Goal: Information Seeking & Learning: Learn about a topic

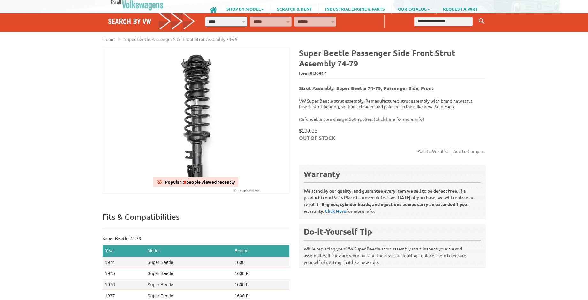
scroll to position [73, 0]
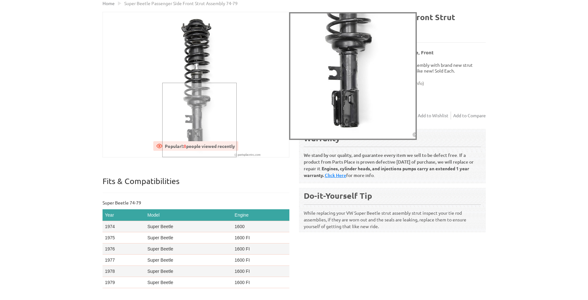
click at [199, 150] on div at bounding box center [199, 120] width 74 height 74
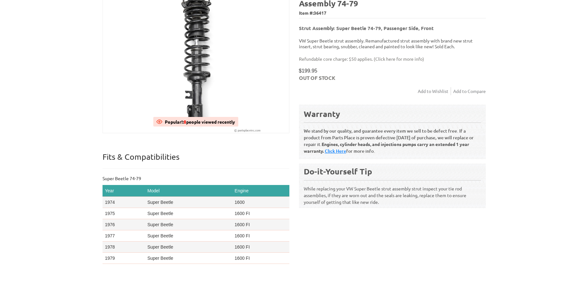
scroll to position [0, 0]
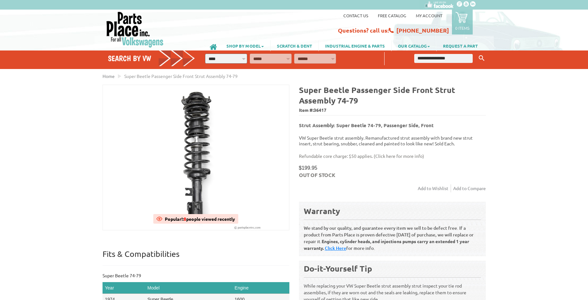
click at [205, 54] on select "**********" at bounding box center [226, 59] width 42 height 10
select select "*********"
click at [0, 0] on option "****" at bounding box center [0, 0] width 0 height 0
click at [250, 54] on select "**********" at bounding box center [271, 59] width 42 height 10
select select "*********"
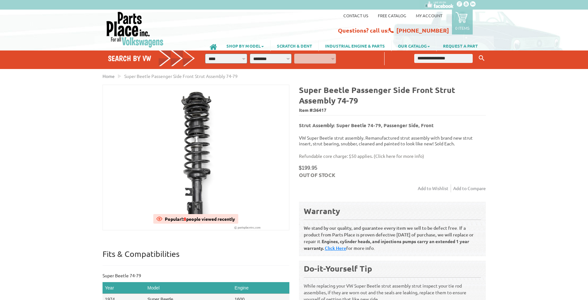
click at [0, 0] on option "**********" at bounding box center [0, 0] width 0 height 0
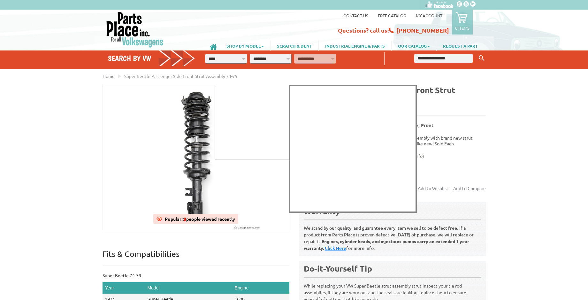
select select "*********"
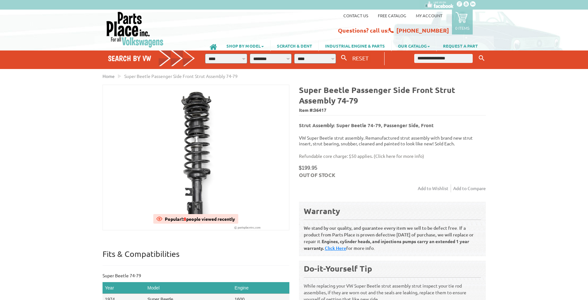
click at [294, 54] on select "**********" at bounding box center [315, 59] width 42 height 10
click at [0, 0] on option "****" at bounding box center [0, 0] width 0 height 0
click at [355, 58] on span "RESET" at bounding box center [360, 58] width 16 height 7
select select "*"
select select
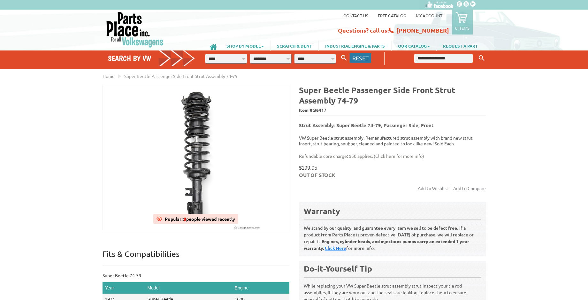
select select
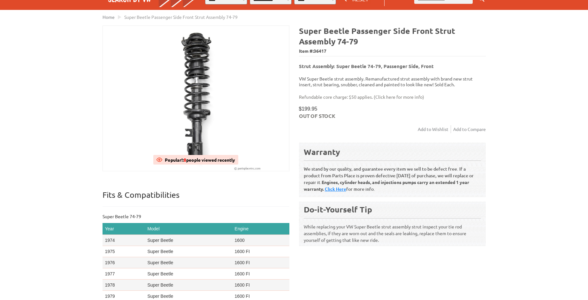
scroll to position [73, 0]
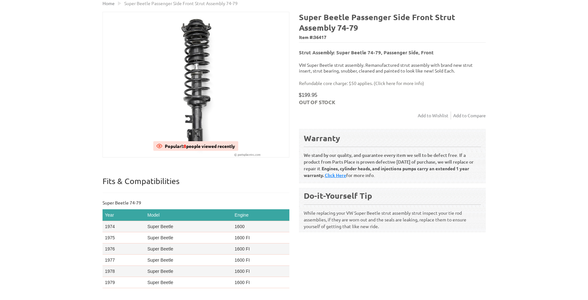
click at [346, 172] on link "Click Here" at bounding box center [335, 175] width 21 height 6
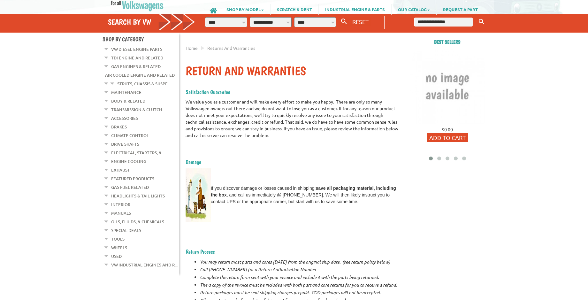
scroll to position [73, 0]
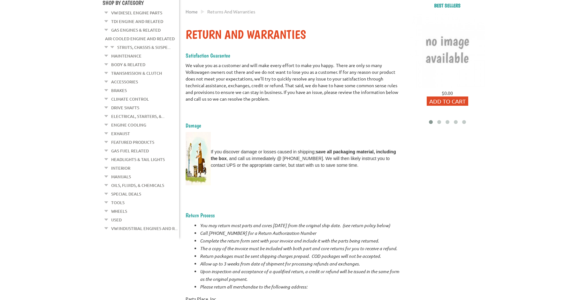
click at [127, 190] on link "Special Deals" at bounding box center [126, 194] width 30 height 8
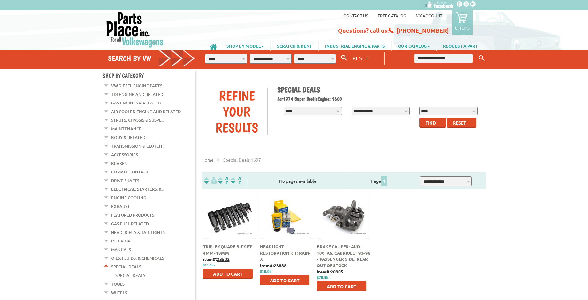
click at [130, 120] on link "Struts, Chassis & Suspe..." at bounding box center [137, 120] width 53 height 8
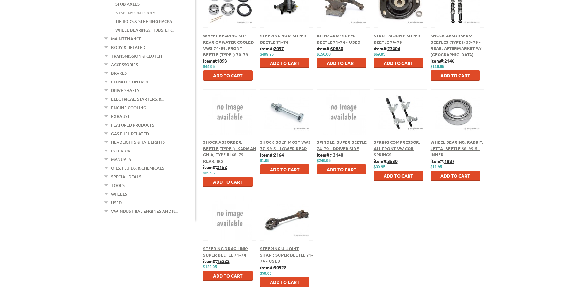
scroll to position [218, 0]
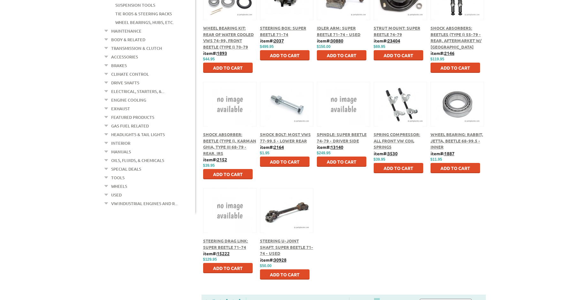
click at [391, 139] on div "Spring Compressor: All Front VW Coil Springs" at bounding box center [401, 140] width 54 height 19
click at [389, 139] on span "Spring Compressor: All Front VW Coil Springs" at bounding box center [397, 141] width 47 height 18
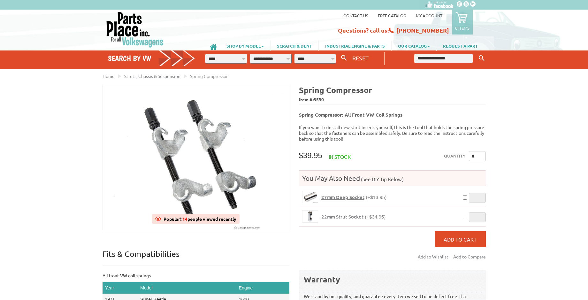
click at [347, 213] on span "22mm Strut Socket" at bounding box center [342, 216] width 42 height 6
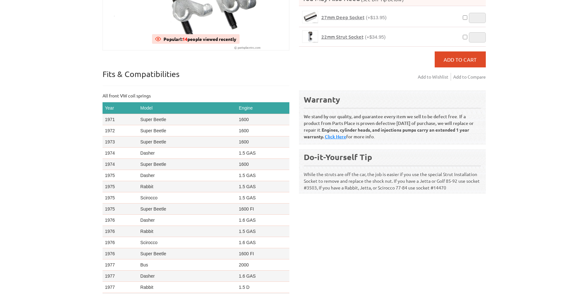
scroll to position [182, 0]
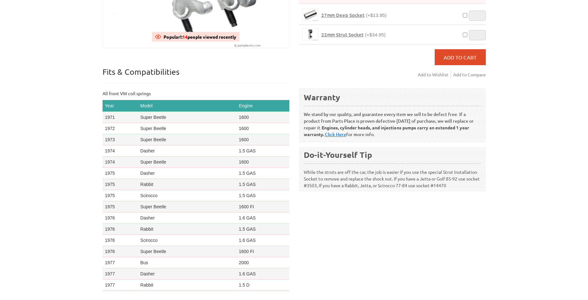
click at [167, 162] on td "Super Beetle" at bounding box center [187, 161] width 98 height 11
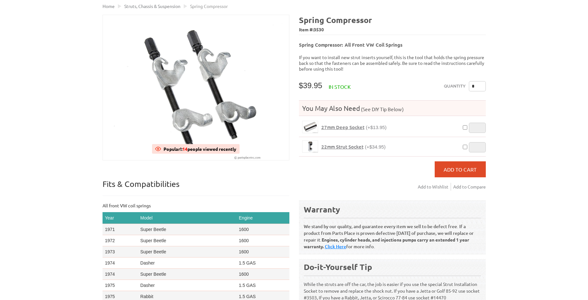
scroll to position [36, 0]
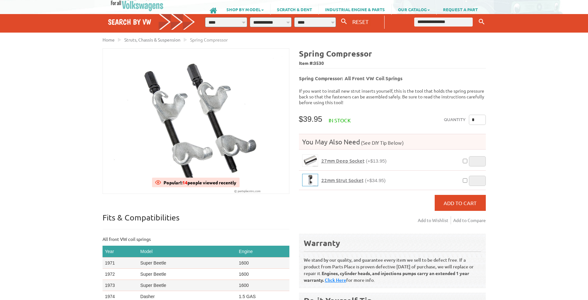
click at [314, 174] on img at bounding box center [309, 180] width 15 height 12
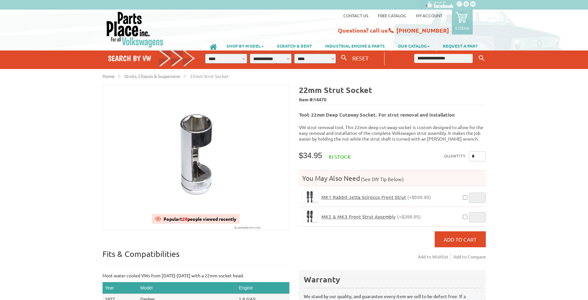
drag, startPoint x: 304, startPoint y: 144, endPoint x: 305, endPoint y: 148, distance: 3.6
click at [305, 147] on div "22mm Strut Socket Item #: 14470 Tool: 22mm Deep Cutaway Socket. For strut remov…" at bounding box center [390, 237] width 192 height 304
click at [354, 13] on link "Contact us" at bounding box center [355, 15] width 25 height 5
click at [427, 46] on link "OUR CATALOG" at bounding box center [414, 45] width 45 height 11
click at [422, 59] on link "Cool Flippable Catalog" at bounding box center [417, 59] width 51 height 12
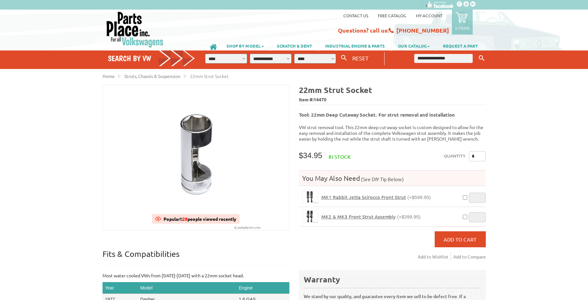
click at [429, 46] on span at bounding box center [428, 46] width 3 height 1
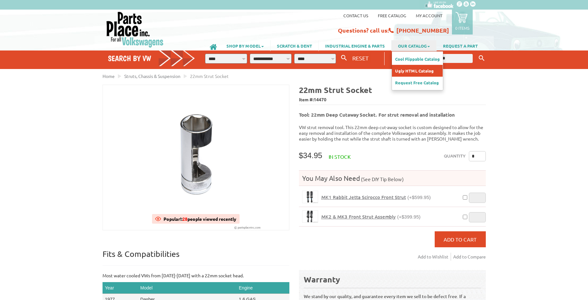
click at [408, 71] on link "Ugly HTML Catalog" at bounding box center [417, 71] width 51 height 12
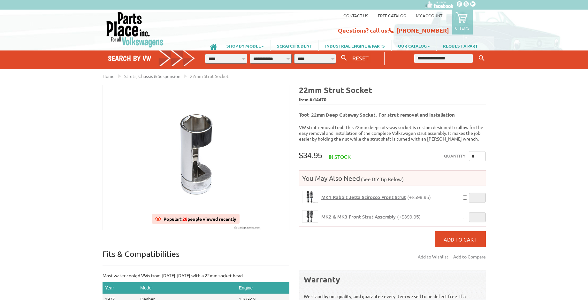
click at [260, 45] on link "SHOP BY MODEL" at bounding box center [245, 45] width 50 height 11
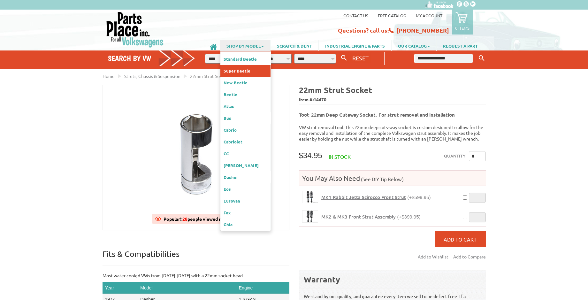
click at [238, 70] on link "Super Beetle" at bounding box center [245, 71] width 50 height 12
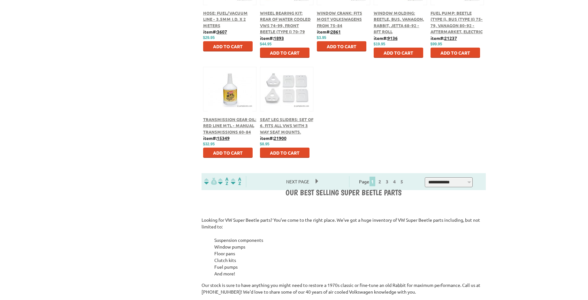
scroll to position [328, 0]
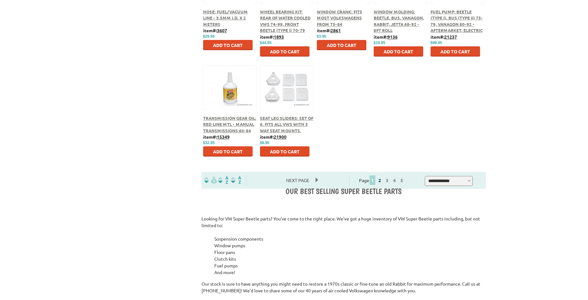
click at [383, 182] on link "2" at bounding box center [380, 180] width 6 height 6
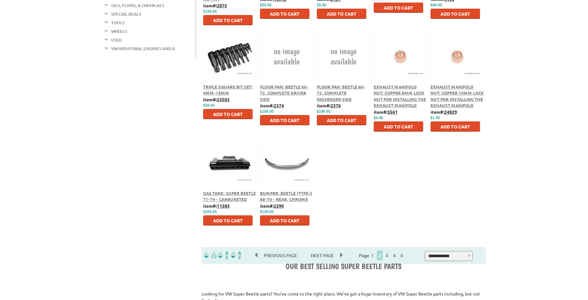
scroll to position [255, 0]
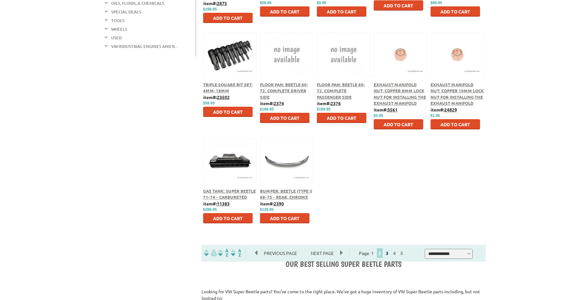
click at [390, 253] on link "3" at bounding box center [387, 253] width 6 height 6
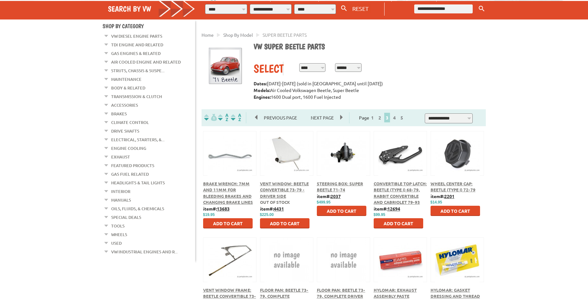
scroll to position [73, 0]
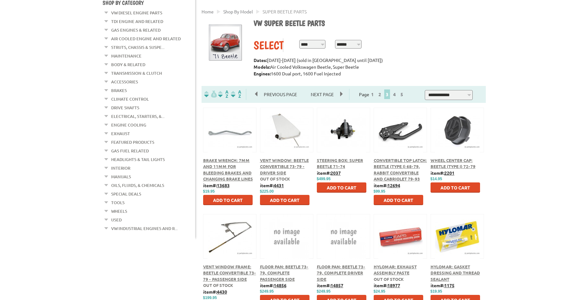
click at [349, 162] on span "Steering Box: Super Beetle 71-74" at bounding box center [340, 163] width 46 height 12
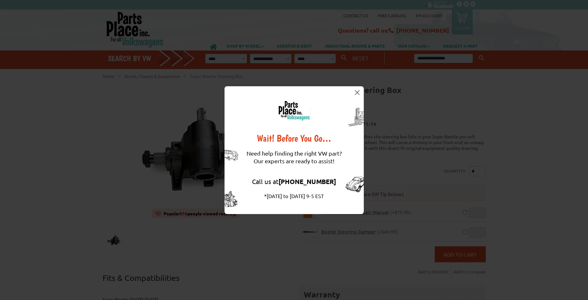
click at [358, 93] on img at bounding box center [357, 92] width 5 height 5
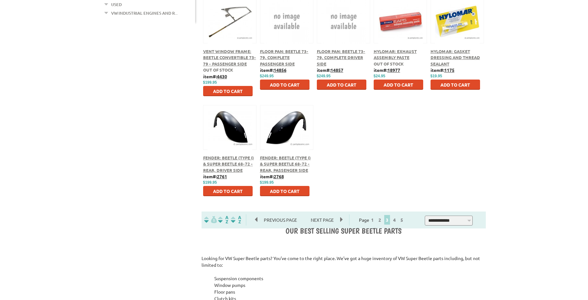
scroll to position [291, 0]
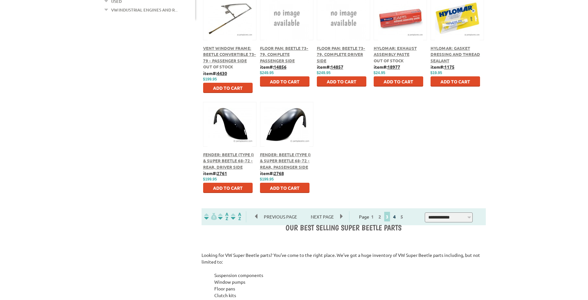
click at [397, 217] on link "4" at bounding box center [395, 217] width 6 height 6
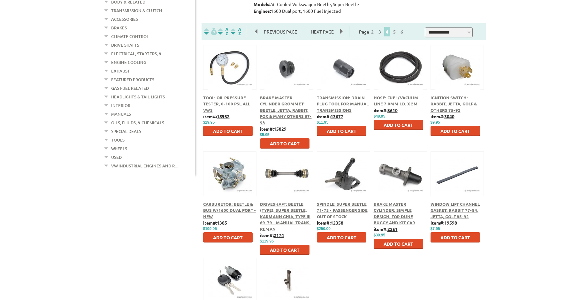
scroll to position [146, 0]
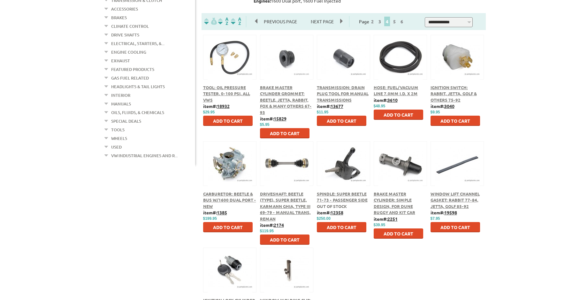
click at [230, 200] on span "Carburetor: Beetle & Bus w/1600 Dual Port - New" at bounding box center [229, 200] width 53 height 18
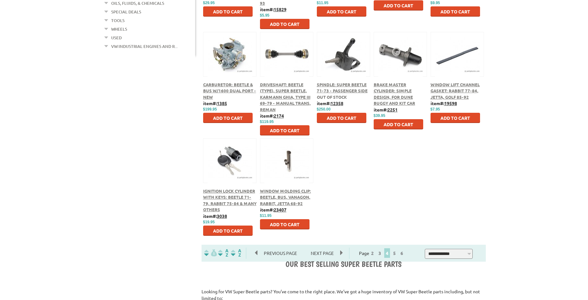
scroll to position [291, 0]
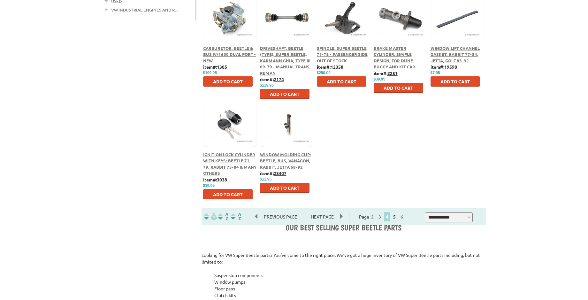
click at [397, 217] on link "5" at bounding box center [395, 217] width 6 height 6
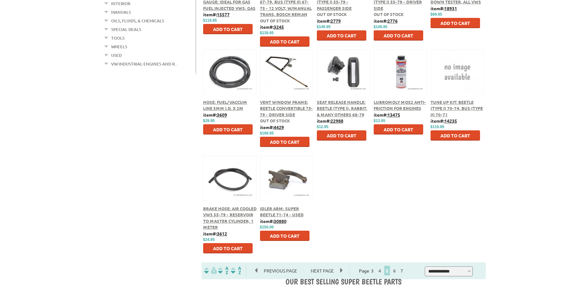
scroll to position [255, 0]
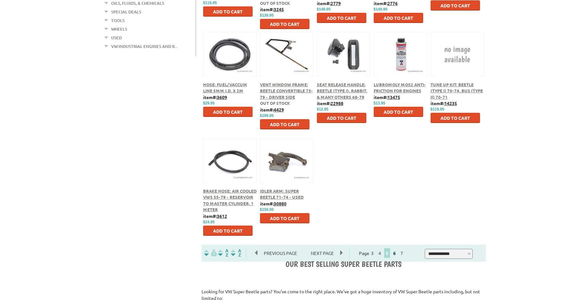
click at [397, 253] on link "6" at bounding box center [395, 253] width 6 height 6
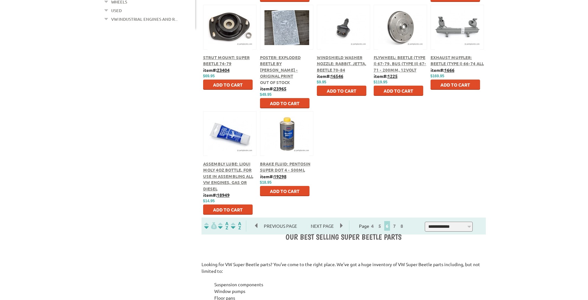
scroll to position [291, 0]
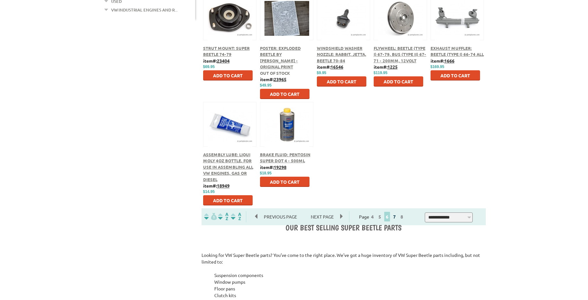
click at [397, 216] on link "7" at bounding box center [395, 217] width 6 height 6
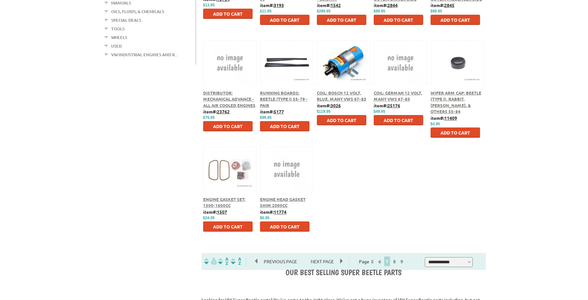
scroll to position [255, 0]
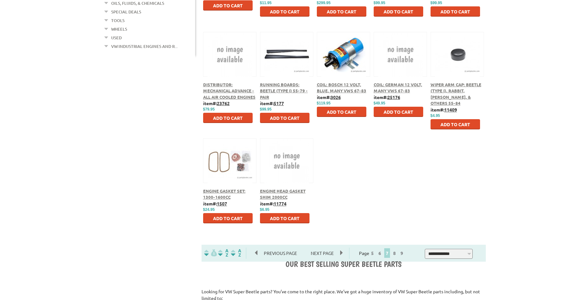
click at [335, 85] on span "Coil: Bosch 12 Volt, Blue, Many VWs 67-83" at bounding box center [342, 88] width 50 height 12
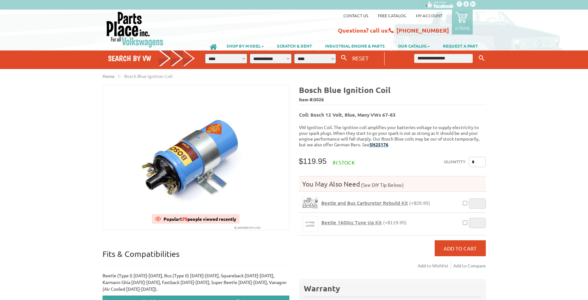
click at [383, 142] on b "SN25176" at bounding box center [379, 144] width 19 height 6
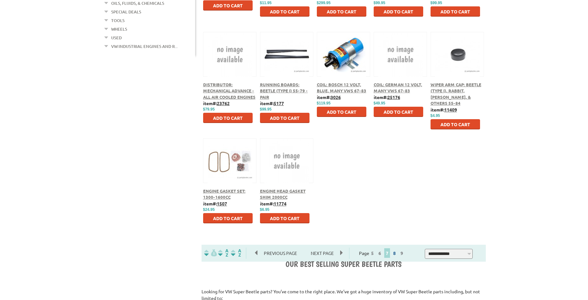
scroll to position [255, 0]
click at [397, 253] on link "8" at bounding box center [395, 253] width 6 height 6
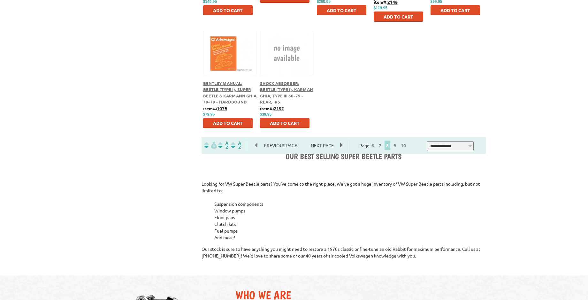
scroll to position [364, 0]
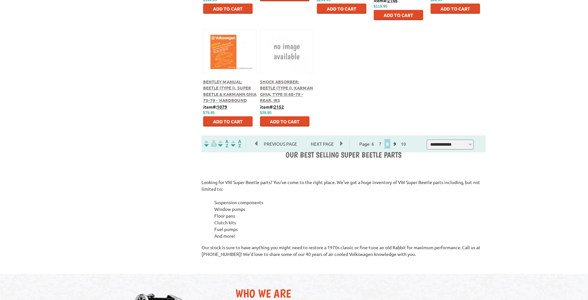
click at [398, 143] on link "9" at bounding box center [395, 144] width 6 height 6
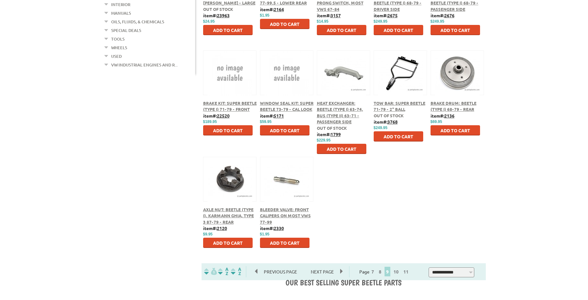
scroll to position [255, 0]
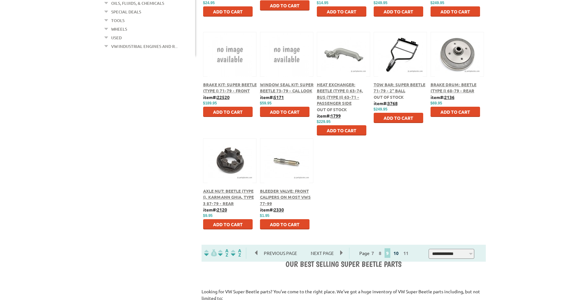
click at [400, 252] on link "10" at bounding box center [396, 253] width 8 height 6
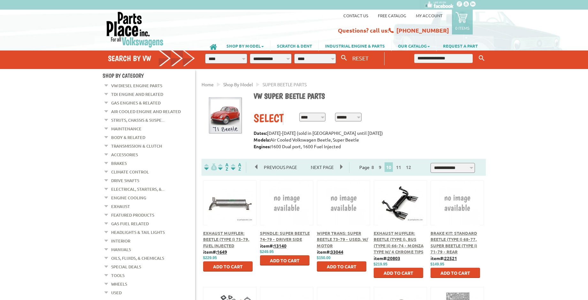
click at [408, 246] on span "Exhaust Muffler: Beetle (Type I), Bus (Type II) 66-74 - Monza type w/ 4 Chrome …" at bounding box center [399, 242] width 50 height 24
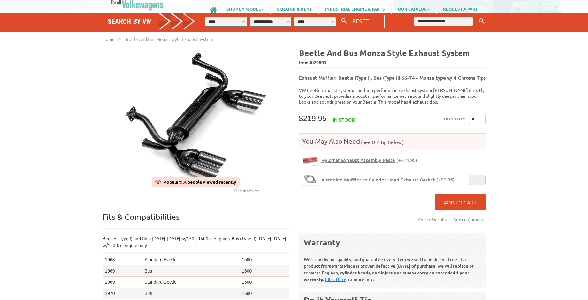
scroll to position [36, 0]
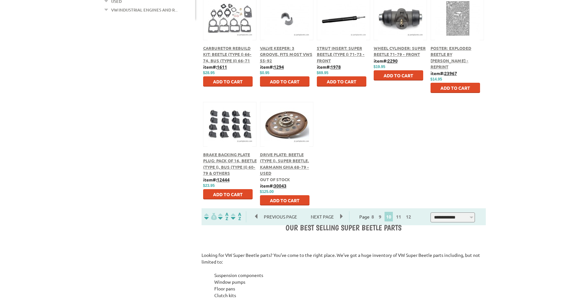
scroll to position [328, 0]
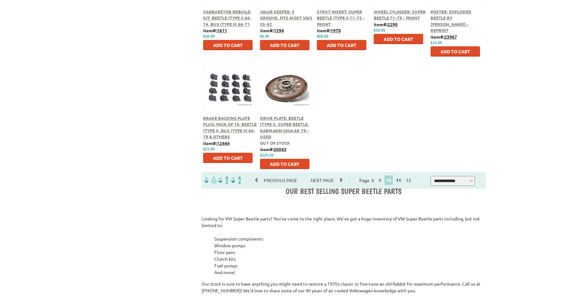
click at [402, 181] on link "11" at bounding box center [398, 180] width 8 height 6
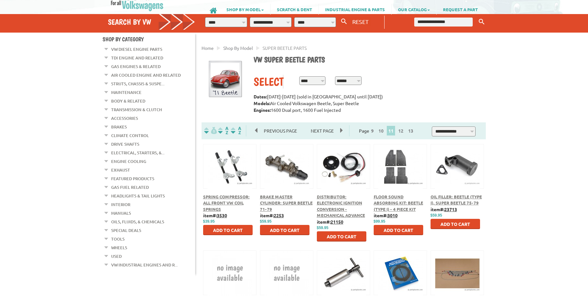
scroll to position [36, 0]
click at [470, 163] on button at bounding box center [457, 165] width 41 height 11
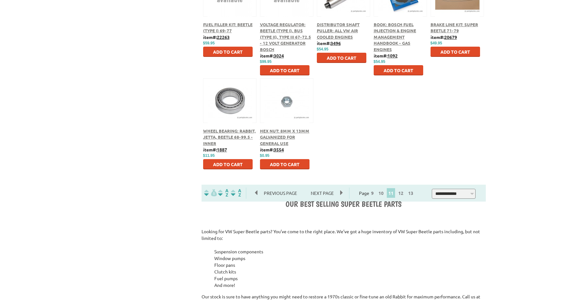
scroll to position [328, 0]
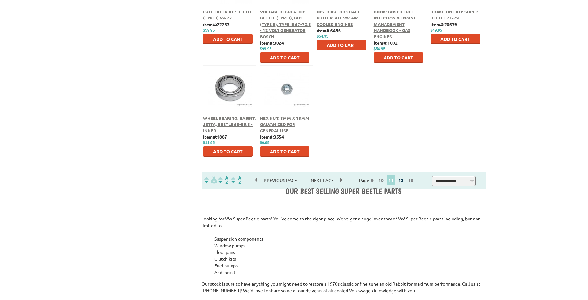
click at [403, 180] on link "12" at bounding box center [401, 180] width 8 height 6
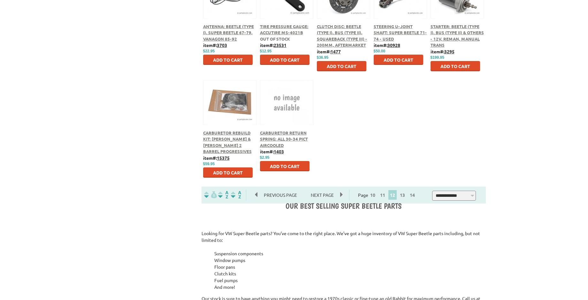
scroll to position [328, 0]
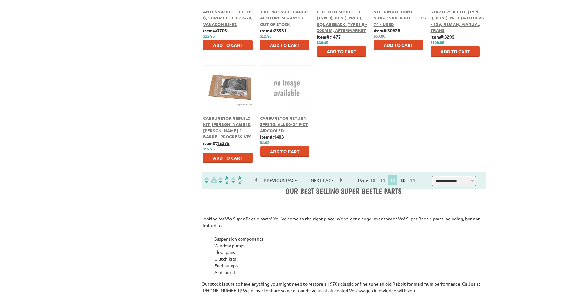
click at [404, 179] on link "13" at bounding box center [402, 180] width 8 height 6
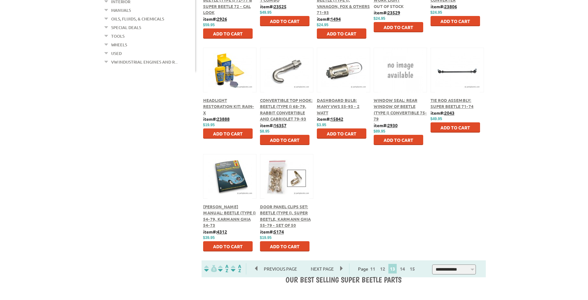
scroll to position [255, 0]
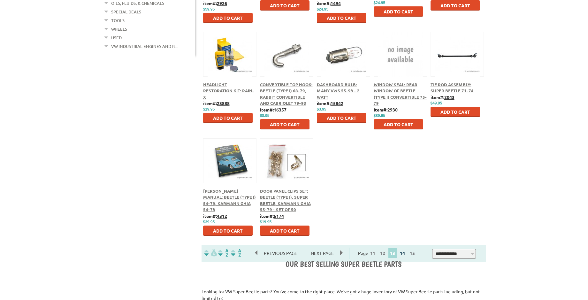
click at [407, 254] on link "14" at bounding box center [402, 253] width 8 height 6
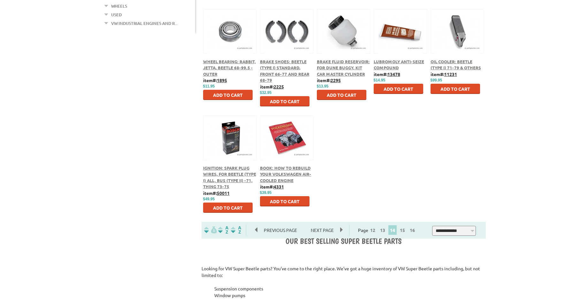
scroll to position [291, 0]
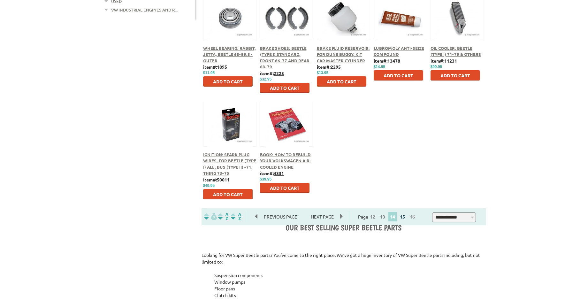
click at [404, 215] on link "15" at bounding box center [402, 217] width 8 height 6
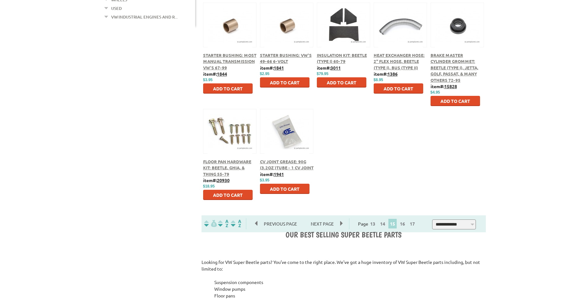
scroll to position [291, 0]
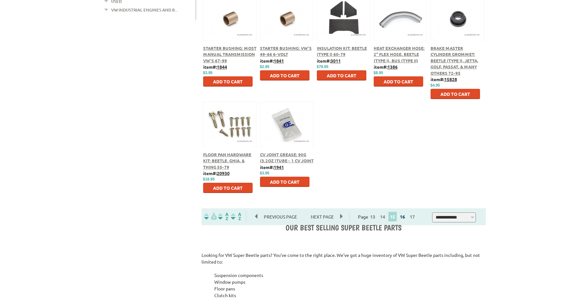
click at [405, 216] on link "16" at bounding box center [402, 217] width 8 height 6
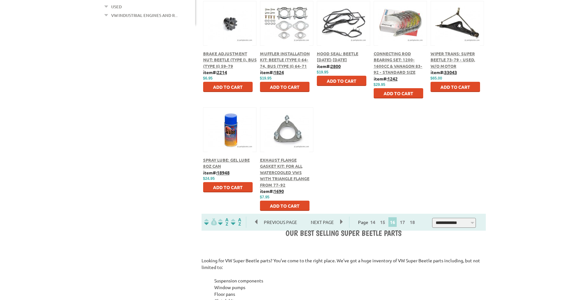
scroll to position [291, 0]
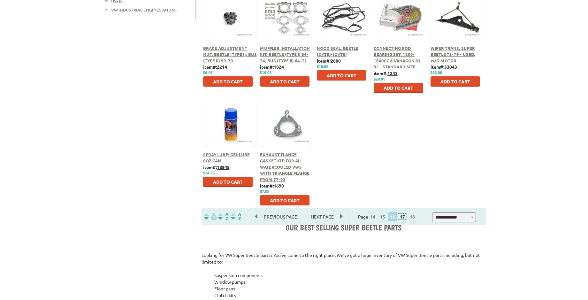
click at [405, 216] on link "17" at bounding box center [402, 217] width 8 height 6
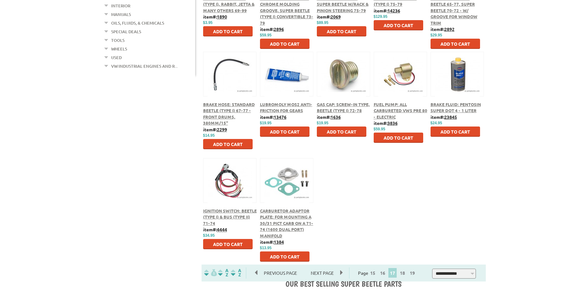
scroll to position [255, 0]
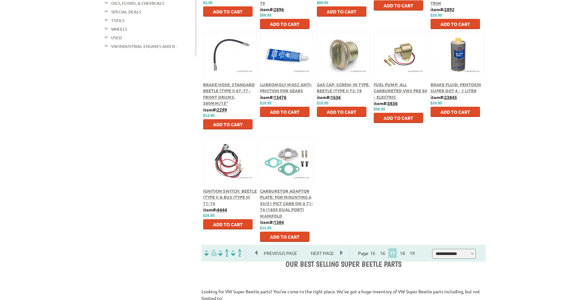
click at [230, 193] on span "Ignition Switch: Beetle (Type I) & Bus (Type II) 71-74" at bounding box center [230, 197] width 54 height 18
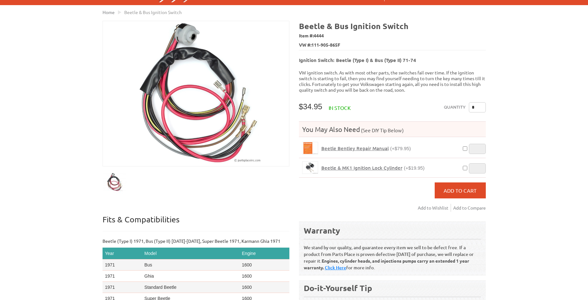
scroll to position [73, 0]
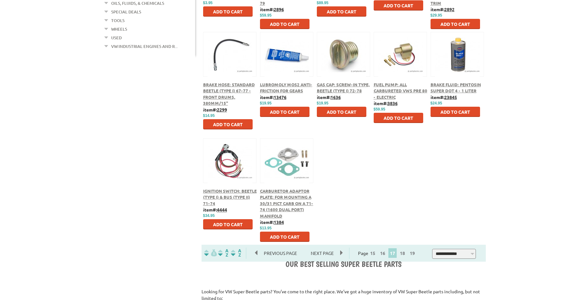
scroll to position [255, 0]
click at [405, 254] on link "18" at bounding box center [402, 253] width 8 height 6
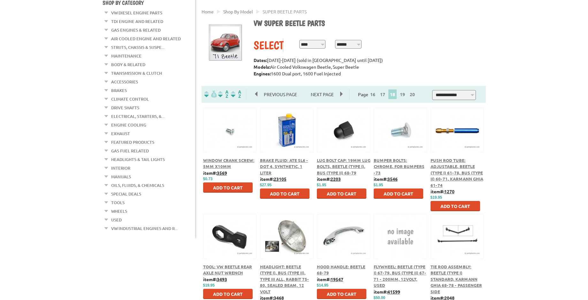
scroll to position [73, 0]
click at [451, 166] on span "Push Rod Tube: Adjustable, Beetle (Type I) 61-78, Bus (Type II) 60-71, Karmann …" at bounding box center [457, 172] width 53 height 30
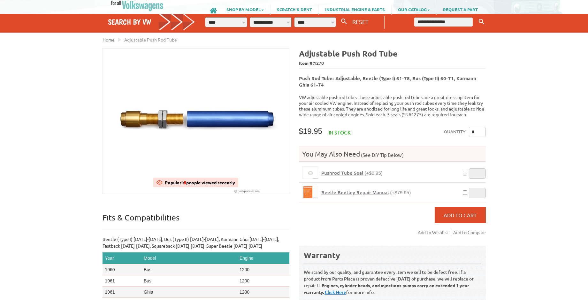
scroll to position [73, 0]
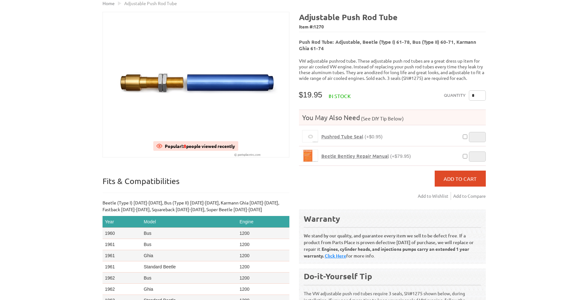
click at [340, 133] on span "Pushrod Tube Seal" at bounding box center [342, 136] width 42 height 6
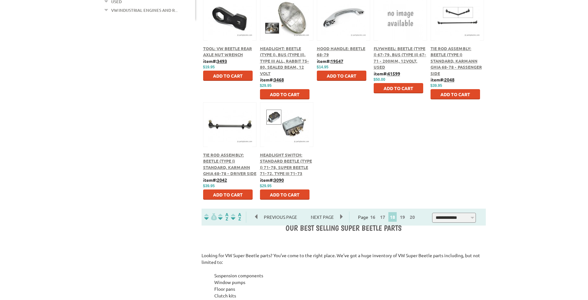
scroll to position [291, 0]
click at [407, 218] on link "19" at bounding box center [402, 217] width 8 height 6
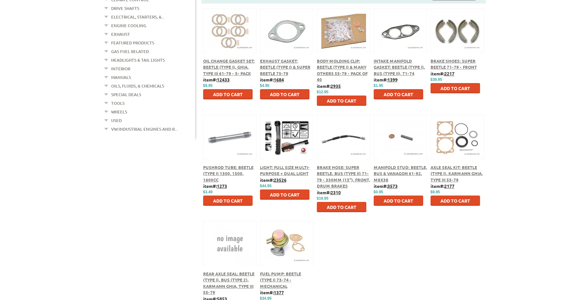
scroll to position [218, 0]
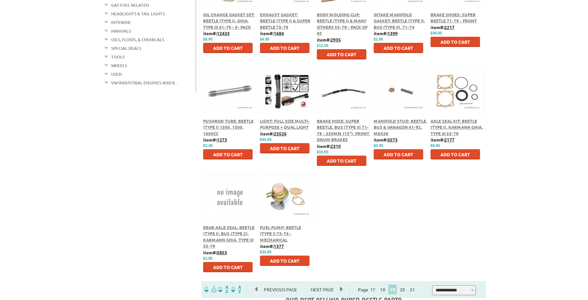
click at [289, 124] on div "Light: Full Size Multi-Purpose + Dual Light" at bounding box center [287, 124] width 54 height 12
click at [271, 123] on span "Light: Full Size Multi-Purpose + Dual Light" at bounding box center [285, 124] width 50 height 12
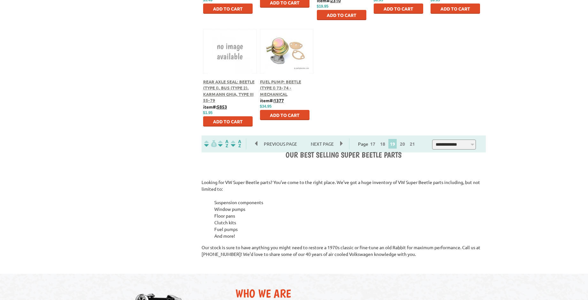
scroll to position [364, 0]
click at [406, 146] on link "20" at bounding box center [402, 144] width 8 height 6
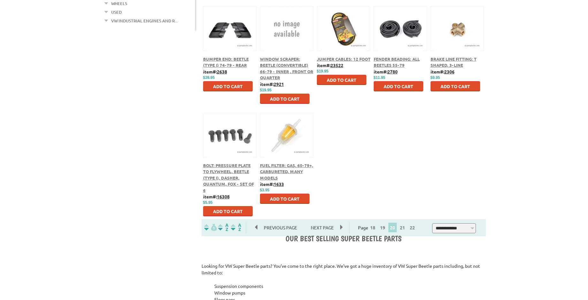
scroll to position [291, 0]
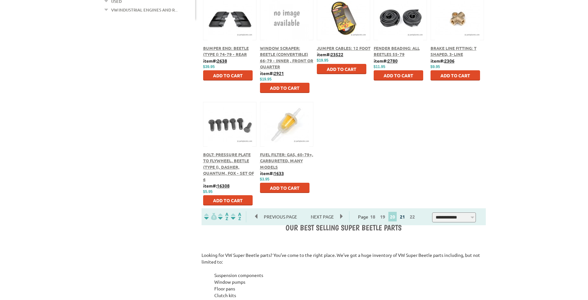
click at [405, 218] on link "21" at bounding box center [402, 217] width 8 height 6
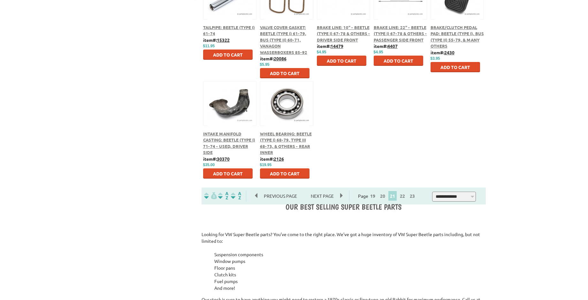
scroll to position [328, 0]
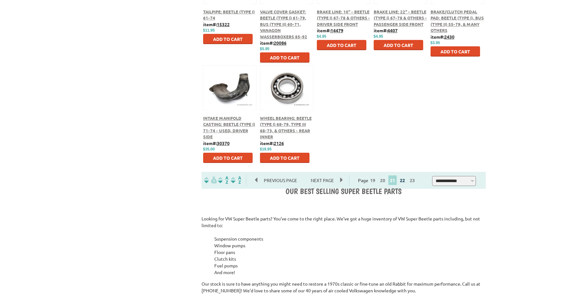
click at [406, 180] on link "22" at bounding box center [402, 180] width 8 height 6
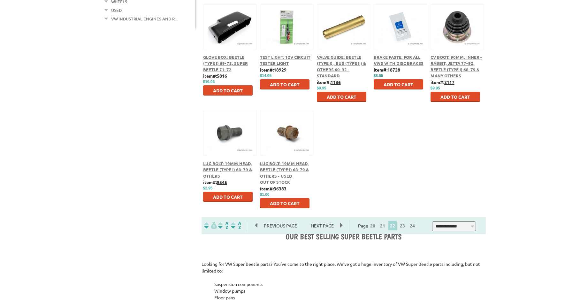
scroll to position [291, 0]
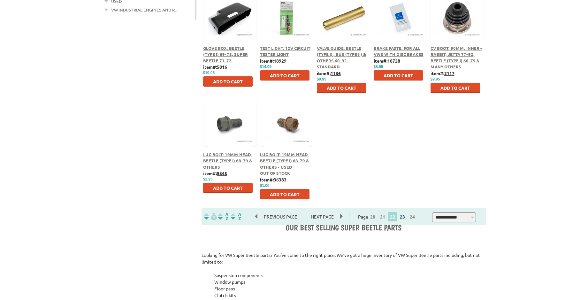
click at [404, 219] on link "23" at bounding box center [402, 217] width 8 height 6
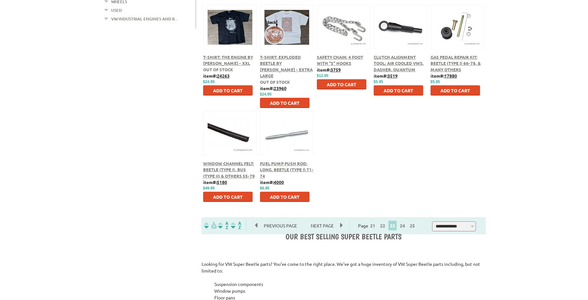
scroll to position [291, 0]
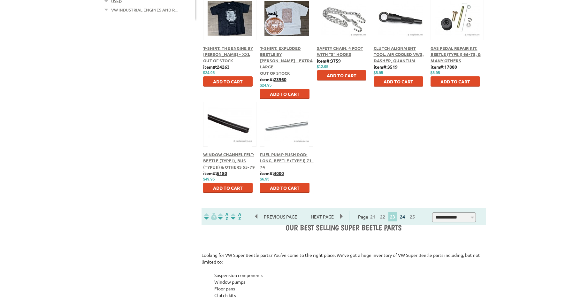
click at [406, 219] on link "24" at bounding box center [402, 217] width 8 height 6
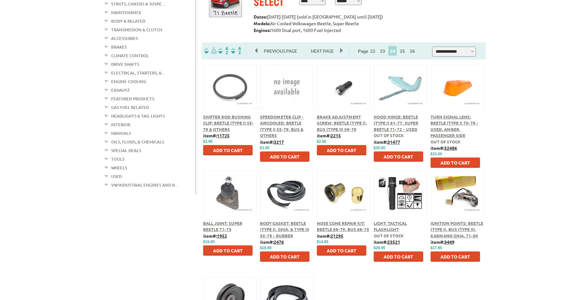
scroll to position [146, 0]
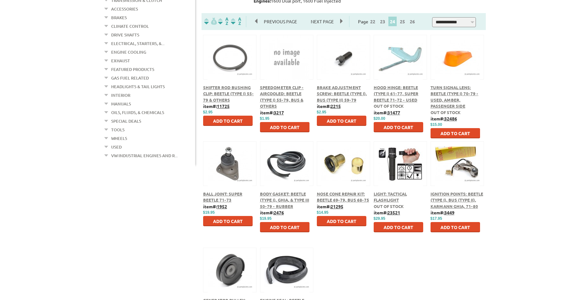
click at [389, 162] on button at bounding box center [400, 162] width 41 height 11
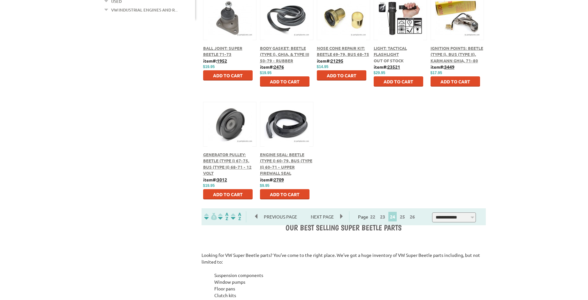
scroll to position [328, 0]
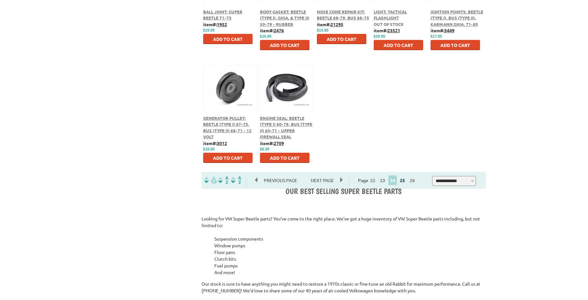
click at [407, 180] on link "25" at bounding box center [402, 180] width 8 height 6
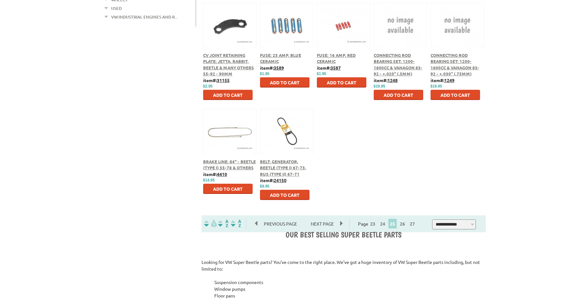
scroll to position [291, 0]
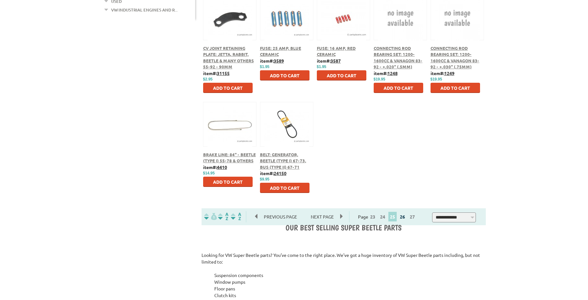
click at [407, 218] on link "26" at bounding box center [402, 217] width 8 height 6
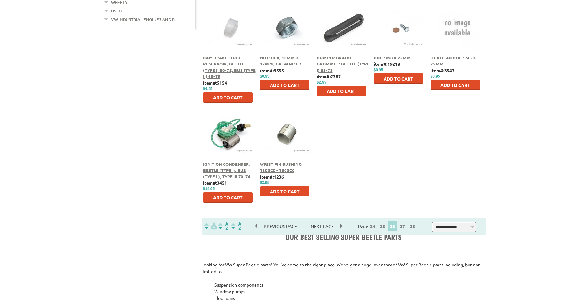
scroll to position [291, 0]
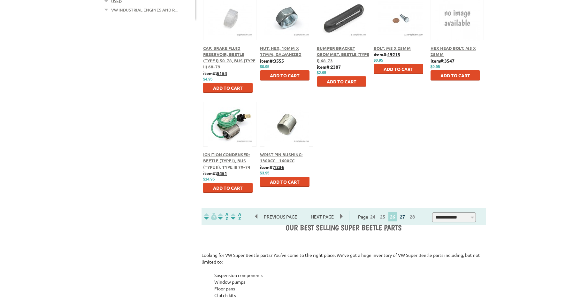
click at [406, 219] on link "27" at bounding box center [402, 217] width 8 height 6
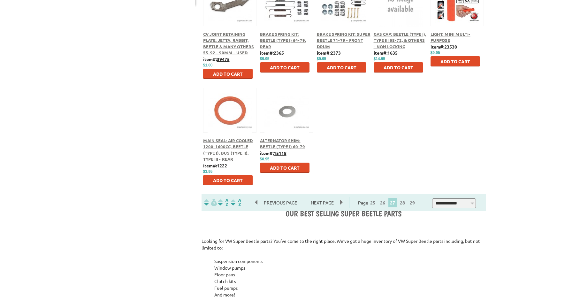
scroll to position [328, 0]
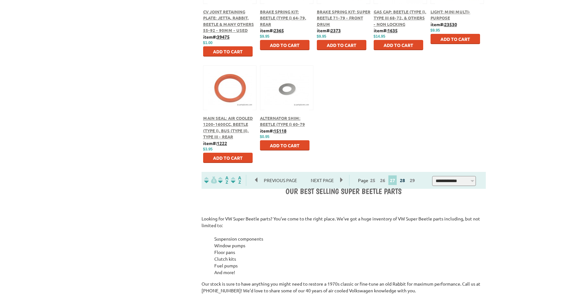
click at [405, 182] on link "28" at bounding box center [402, 180] width 8 height 6
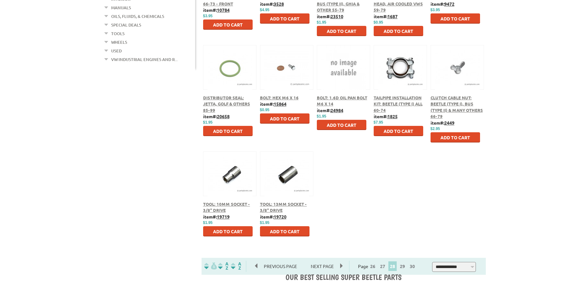
scroll to position [291, 0]
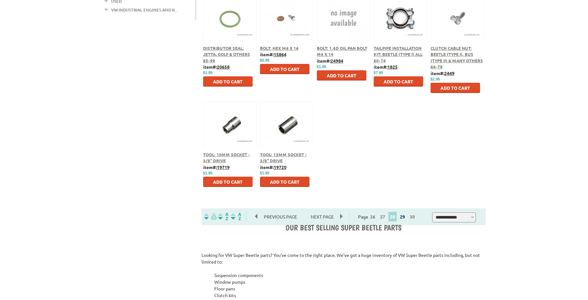
click at [405, 217] on link "29" at bounding box center [402, 217] width 8 height 6
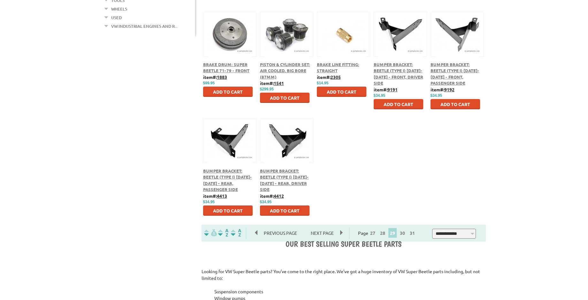
scroll to position [291, 0]
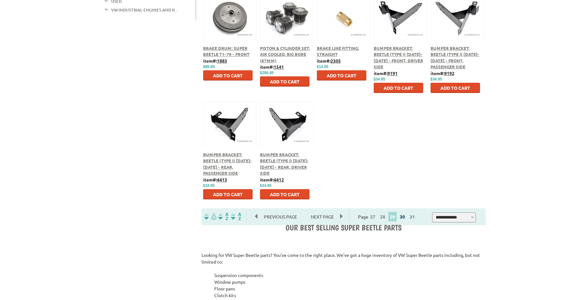
click at [405, 217] on link "30" at bounding box center [402, 217] width 8 height 6
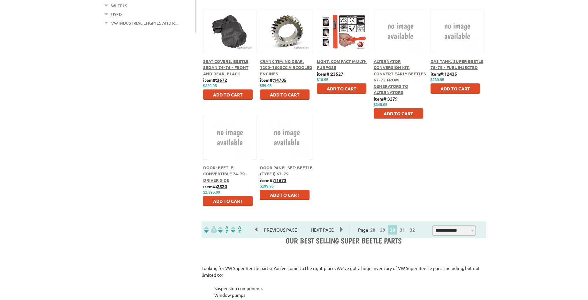
scroll to position [291, 0]
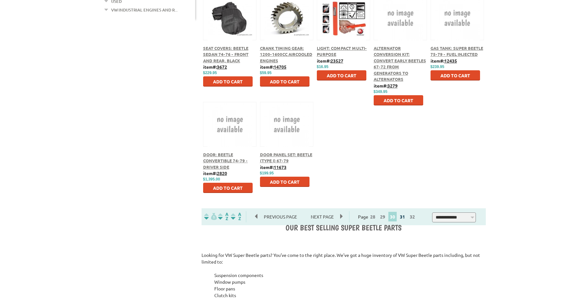
click at [405, 218] on link "31" at bounding box center [402, 217] width 8 height 6
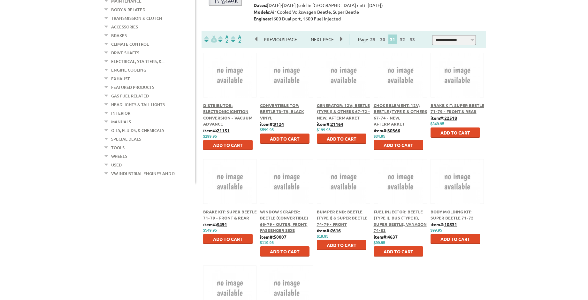
scroll to position [146, 0]
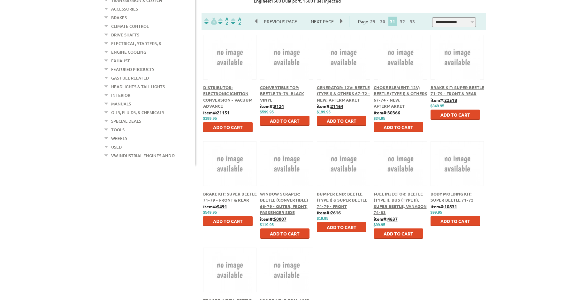
click at [226, 98] on span "Distributor: Electronic Ignition Conversion - Vacuum Advance" at bounding box center [228, 97] width 50 height 24
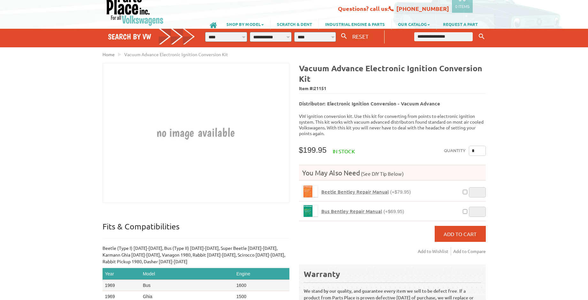
scroll to position [36, 0]
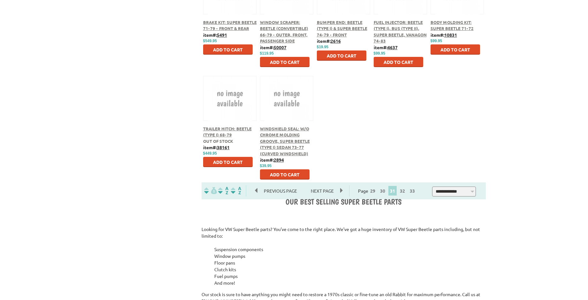
scroll to position [328, 0]
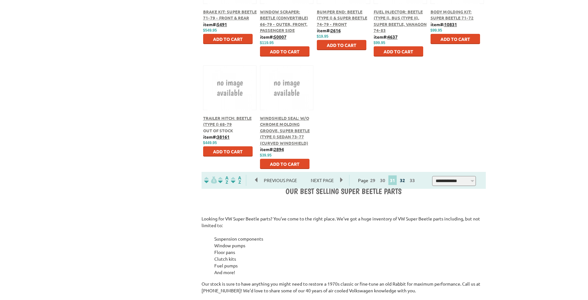
click at [404, 182] on link "32" at bounding box center [402, 180] width 8 height 6
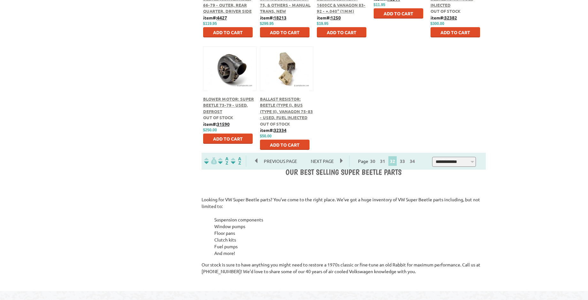
scroll to position [364, 0]
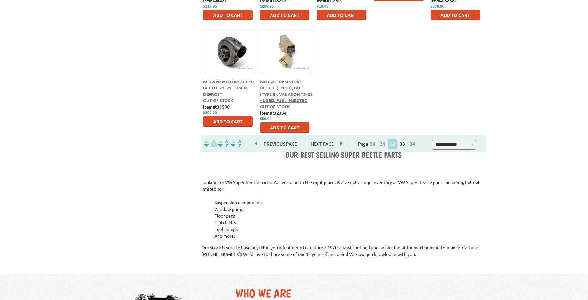
click at [404, 144] on link "33" at bounding box center [402, 144] width 8 height 6
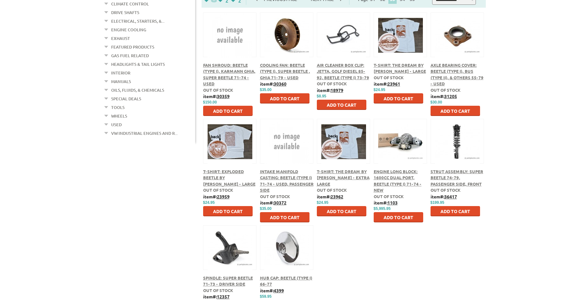
scroll to position [182, 0]
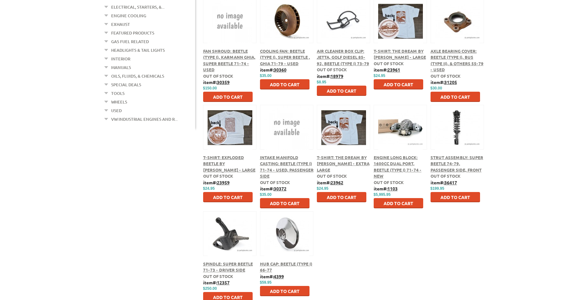
click at [457, 163] on span "Strut Assembly: Super Beetle 74-79, Passenger Side, Front" at bounding box center [457, 164] width 53 height 18
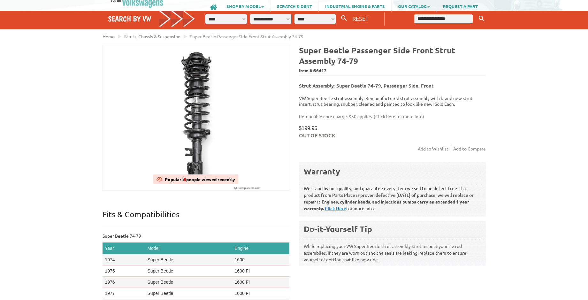
scroll to position [36, 0]
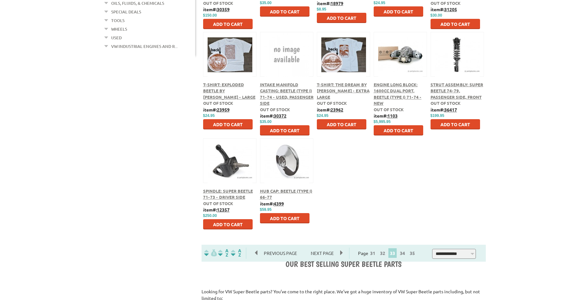
scroll to position [291, 0]
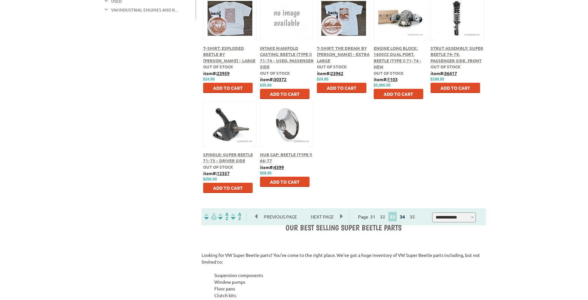
click at [407, 216] on link "34" at bounding box center [402, 217] width 8 height 6
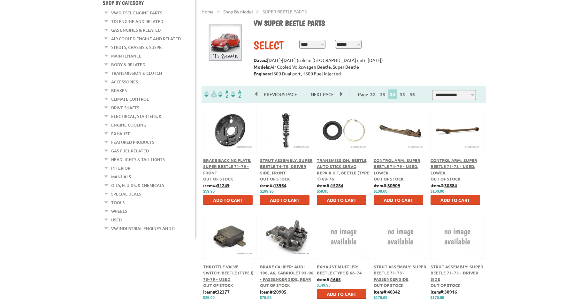
scroll to position [73, 0]
click at [282, 166] on span "Strut Assembly: Super Beetle 74-79, Driver Side, Front" at bounding box center [286, 166] width 53 height 18
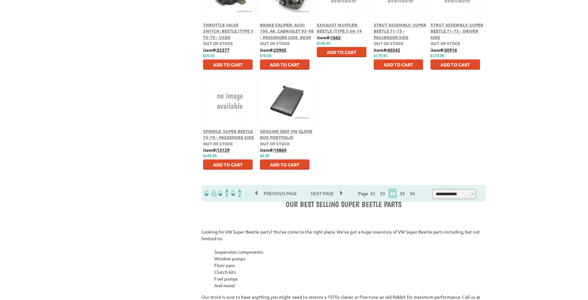
scroll to position [328, 0]
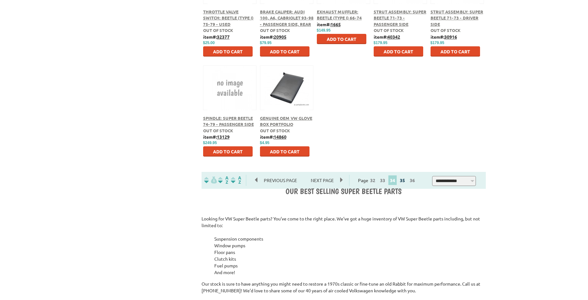
click at [407, 181] on link "35" at bounding box center [402, 180] width 8 height 6
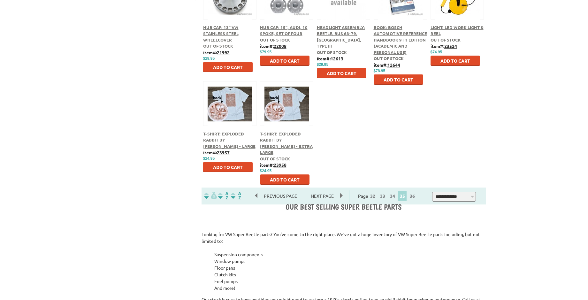
scroll to position [328, 0]
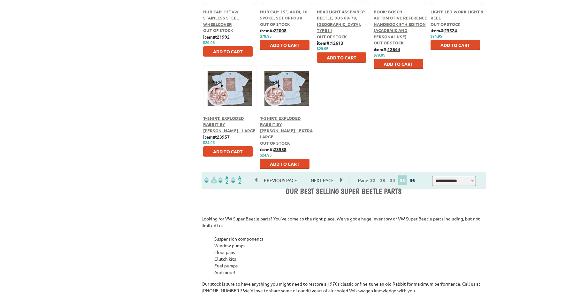
click at [415, 179] on link "36" at bounding box center [412, 180] width 8 height 6
